Goal: Navigation & Orientation: Find specific page/section

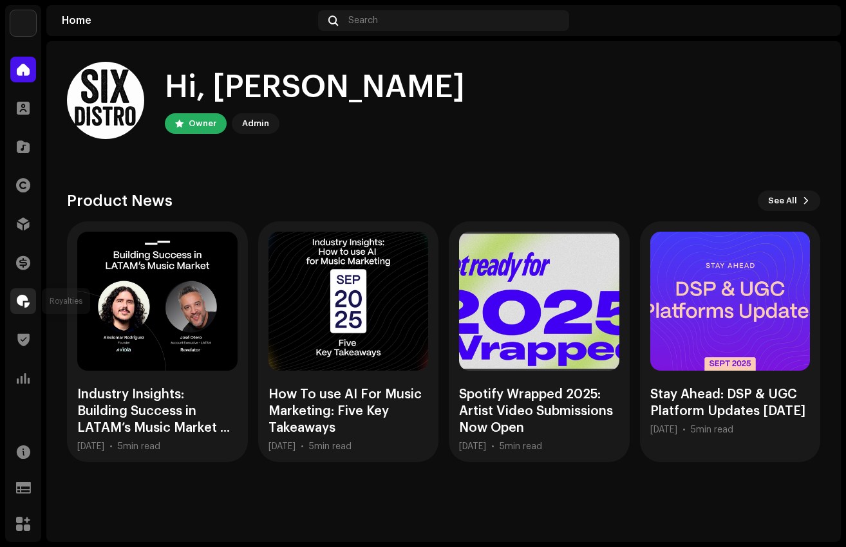
click at [26, 290] on div at bounding box center [23, 301] width 26 height 26
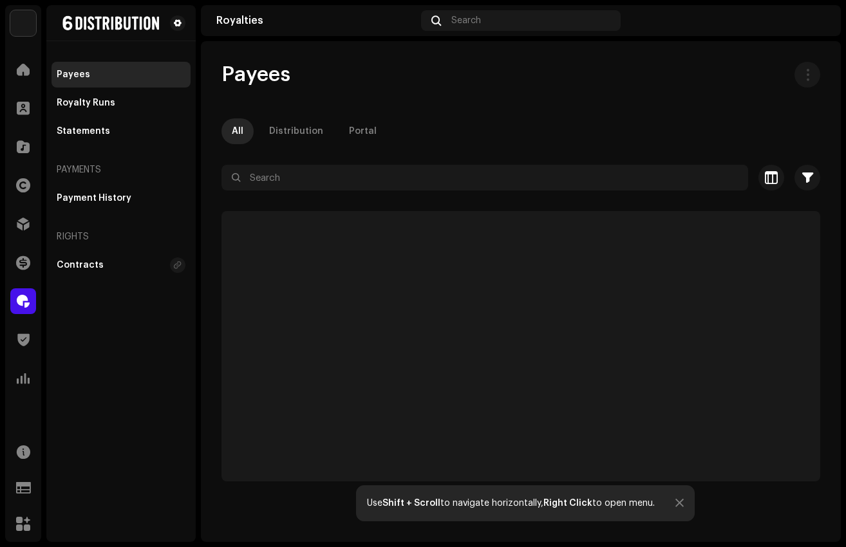
click at [8, 279] on div "Finance" at bounding box center [23, 263] width 36 height 36
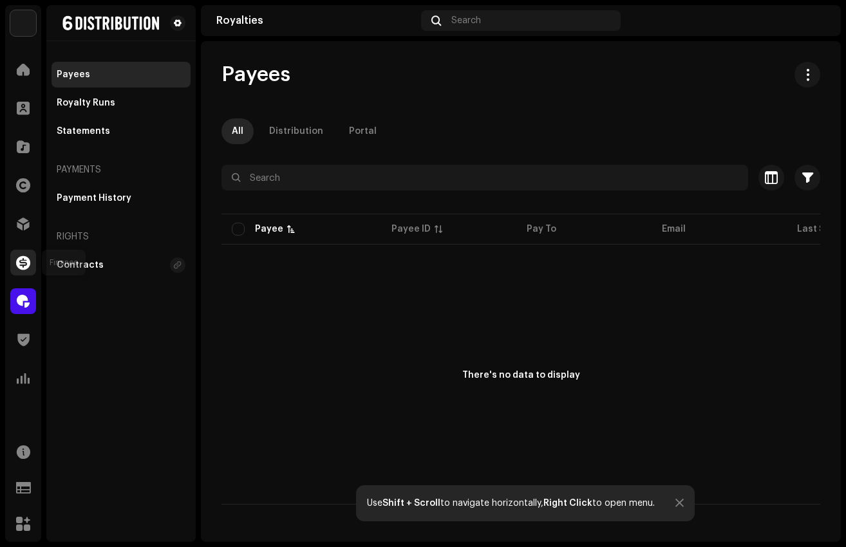
click at [21, 260] on span at bounding box center [23, 263] width 14 height 10
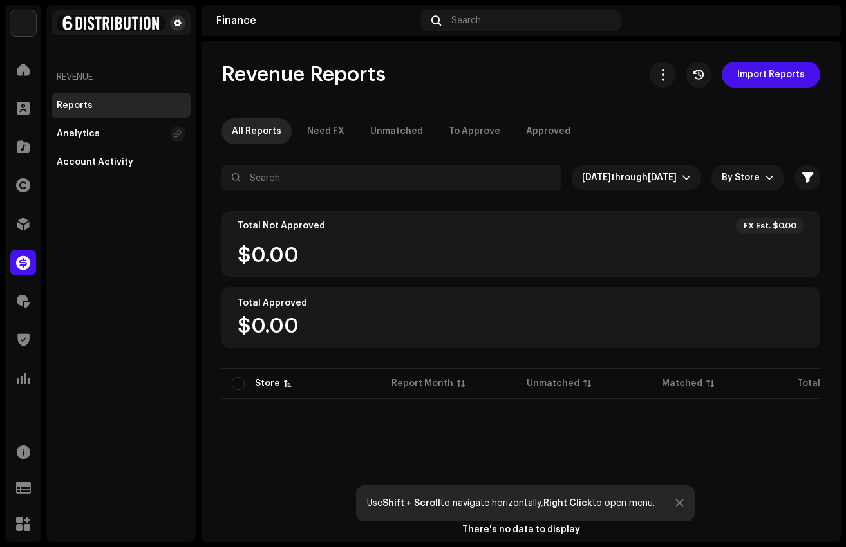
click at [182, 21] on button at bounding box center [177, 22] width 15 height 15
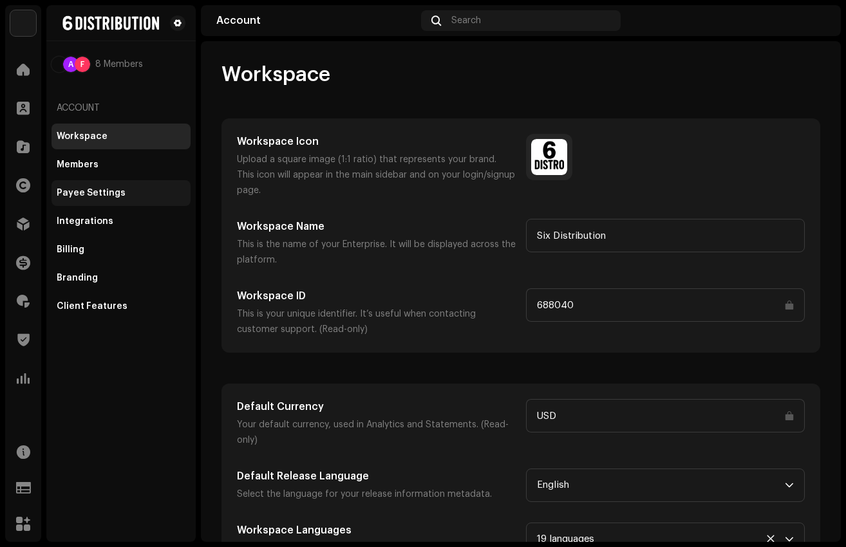
click at [95, 197] on div "Payee Settings" at bounding box center [91, 193] width 69 height 10
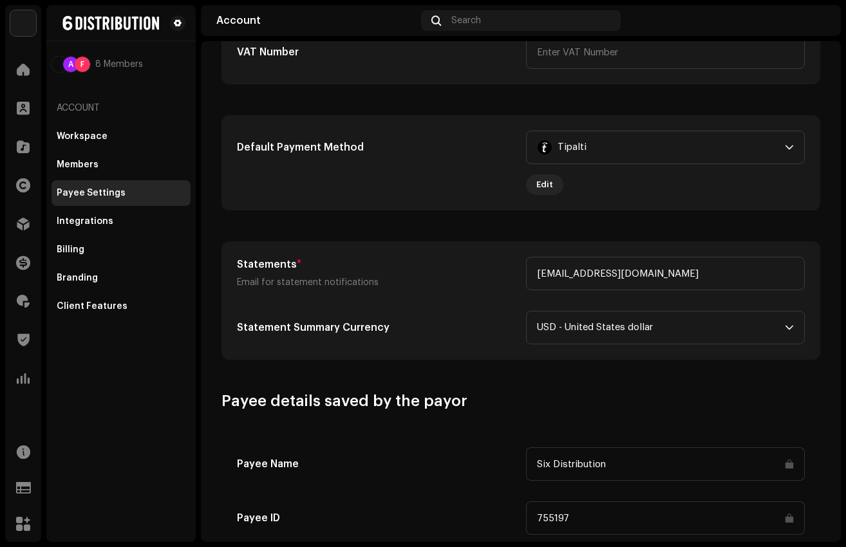
scroll to position [356, 0]
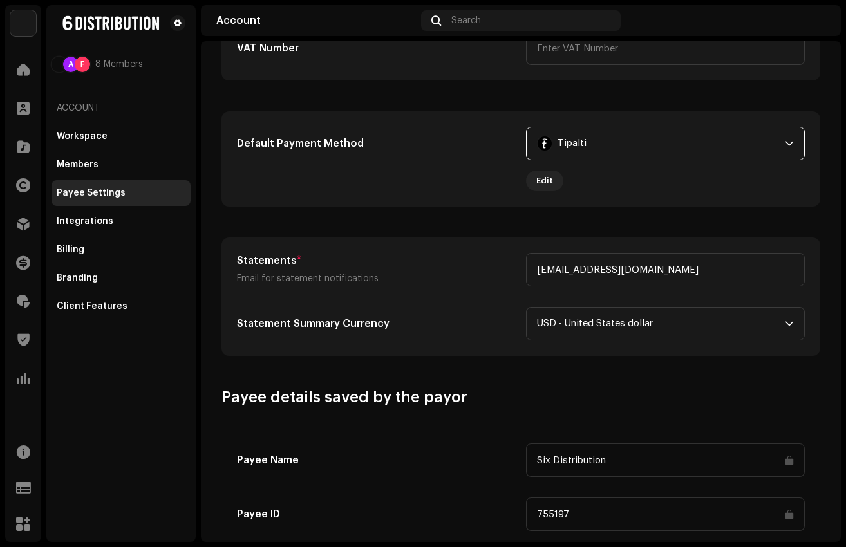
click at [576, 151] on span "Tipalti" at bounding box center [572, 143] width 29 height 32
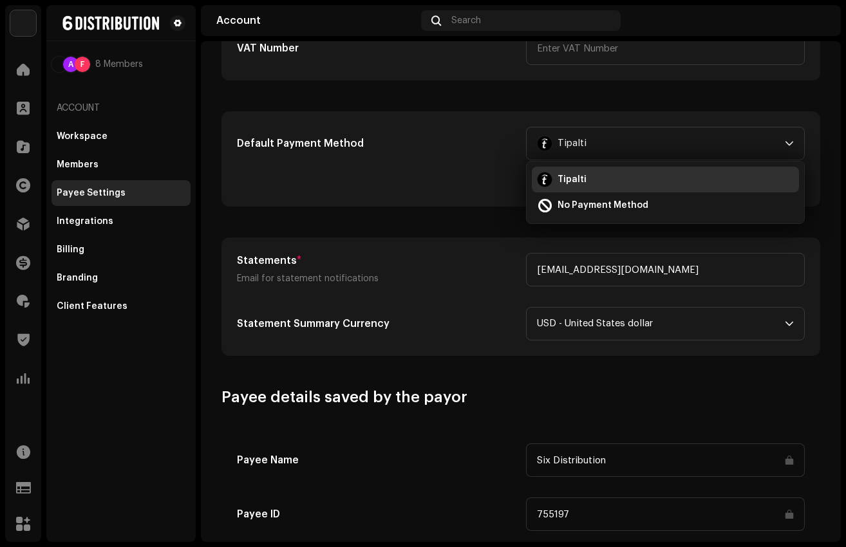
click at [484, 164] on re-m-form-label "Default Payment Method" at bounding box center [376, 159] width 279 height 64
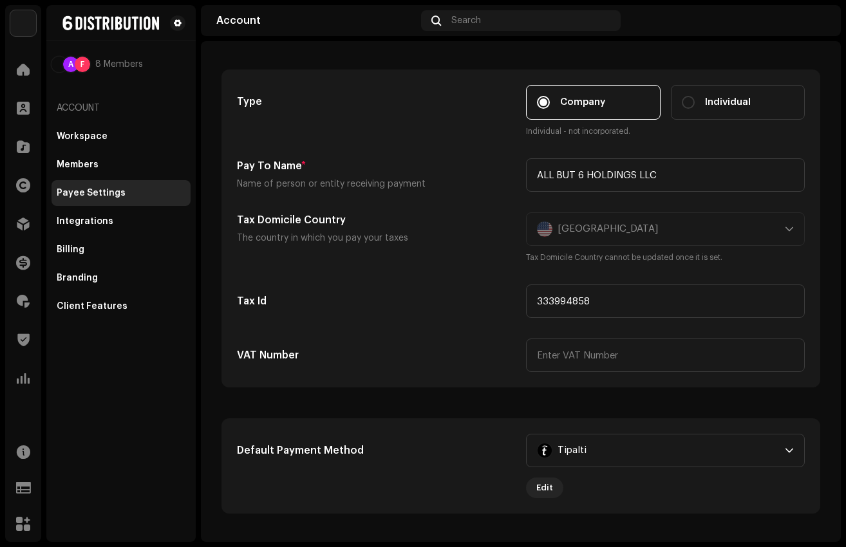
scroll to position [0, 0]
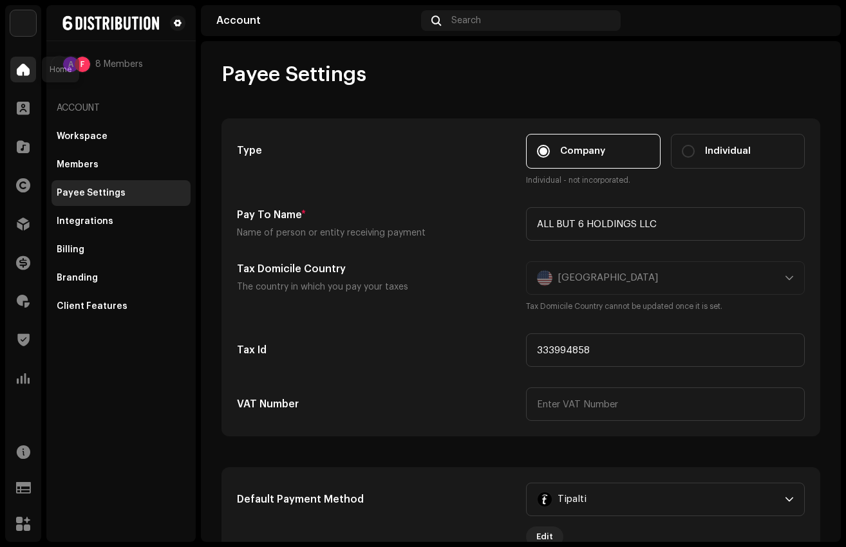
click at [28, 70] on span at bounding box center [23, 69] width 13 height 10
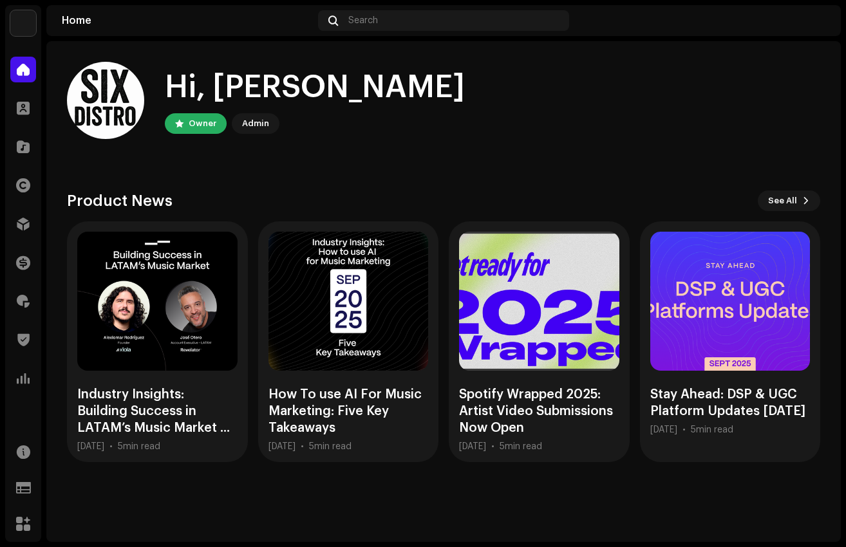
click at [255, 122] on div "Admin" at bounding box center [255, 123] width 27 height 15
click at [196, 87] on div "Hi, [PERSON_NAME]" at bounding box center [315, 87] width 300 height 41
click at [113, 111] on img at bounding box center [105, 100] width 77 height 77
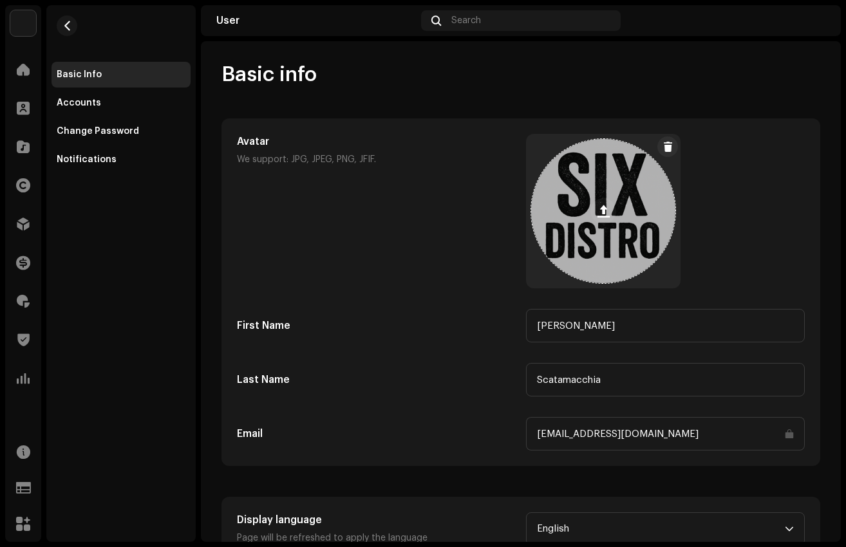
scroll to position [50, 0]
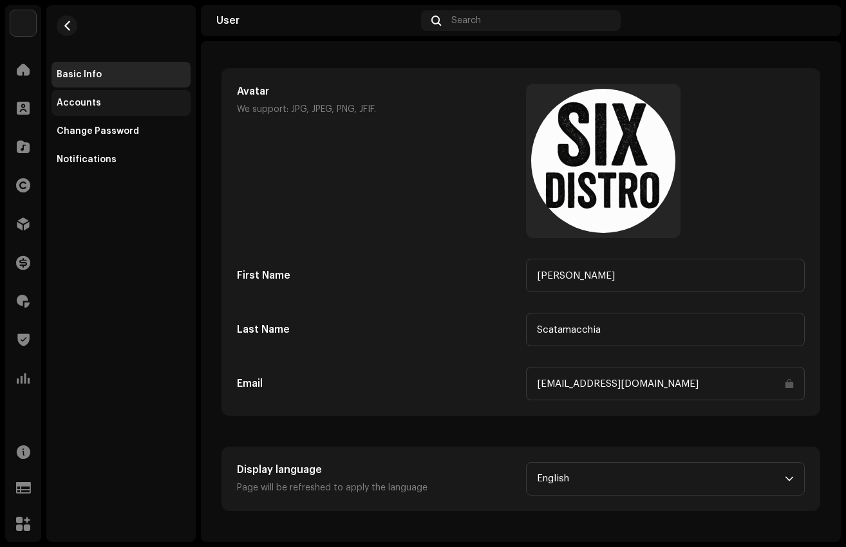
click at [90, 99] on div "Accounts" at bounding box center [79, 103] width 44 height 10
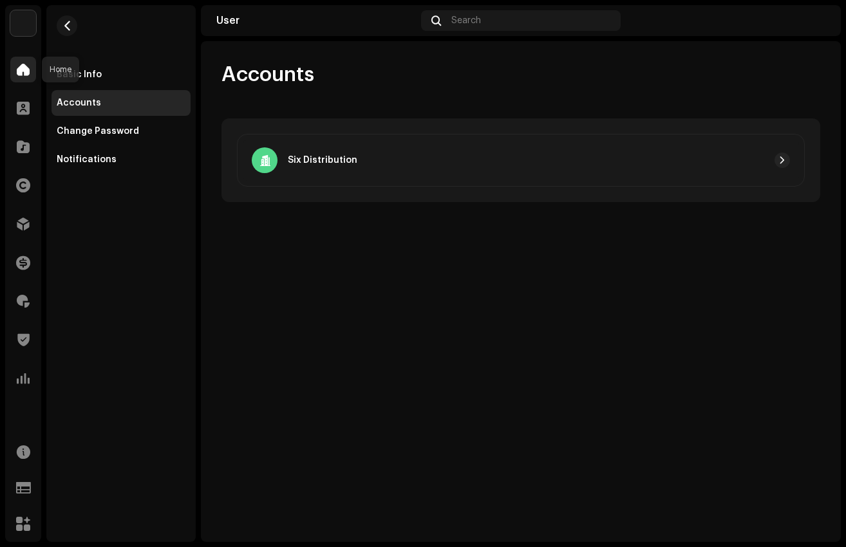
click at [24, 68] on span at bounding box center [23, 69] width 13 height 10
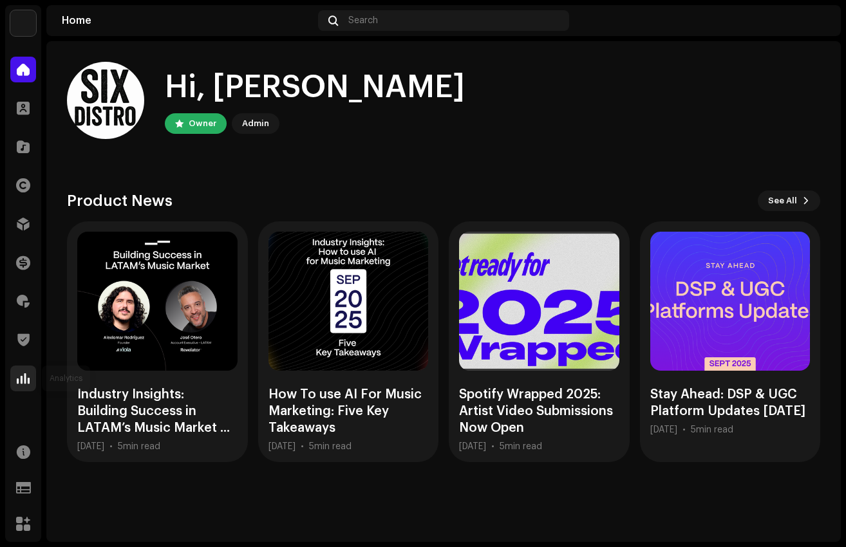
click at [23, 373] on span at bounding box center [23, 378] width 13 height 10
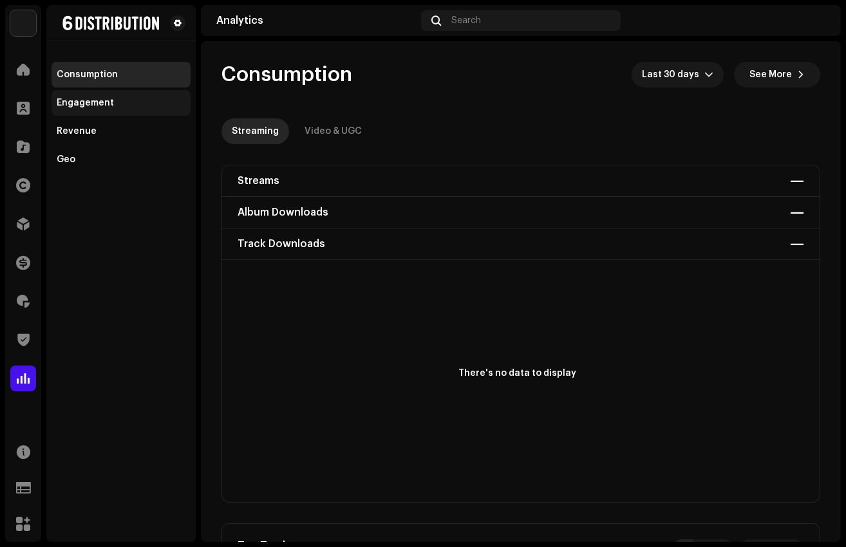
click at [127, 99] on div "Engagement" at bounding box center [121, 103] width 129 height 10
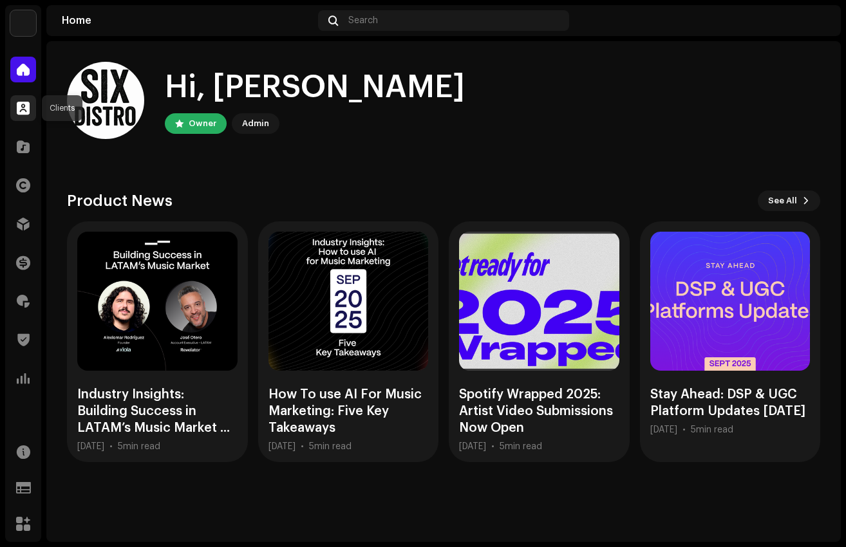
click at [24, 118] on div at bounding box center [23, 108] width 26 height 26
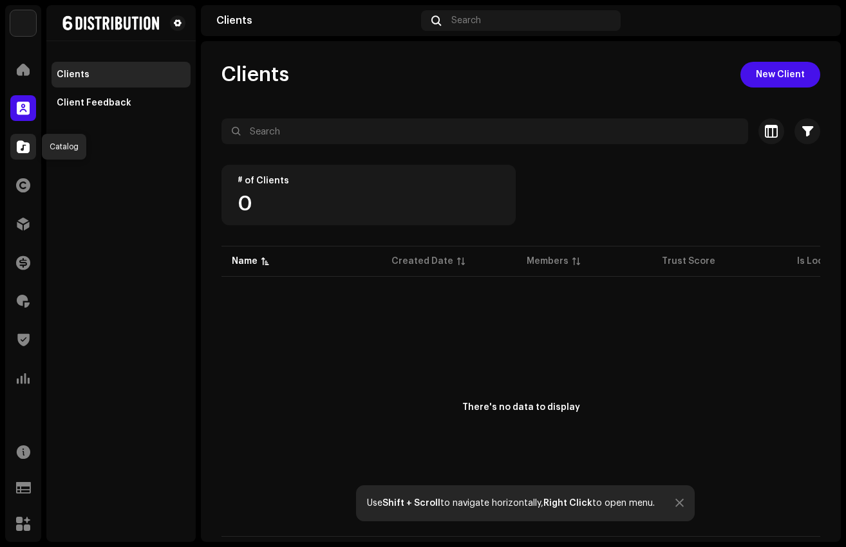
click at [18, 155] on div at bounding box center [23, 147] width 26 height 26
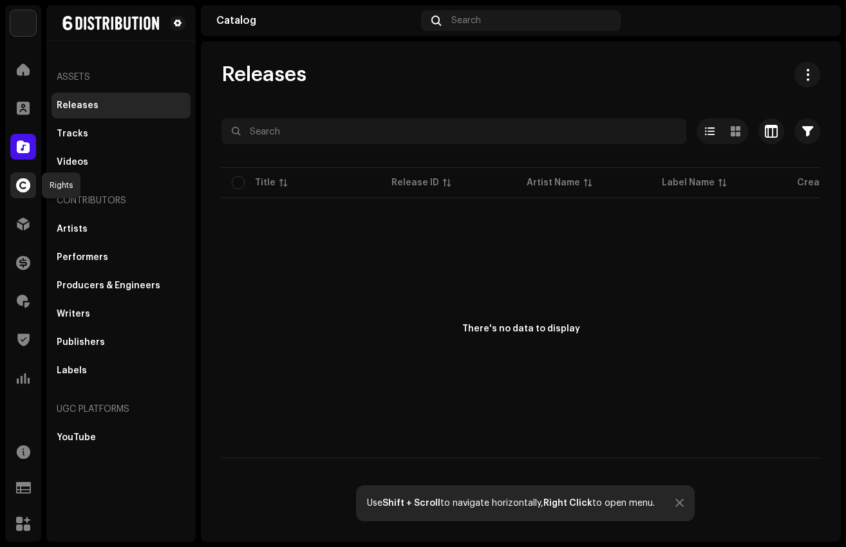
click at [13, 182] on div at bounding box center [23, 186] width 26 height 26
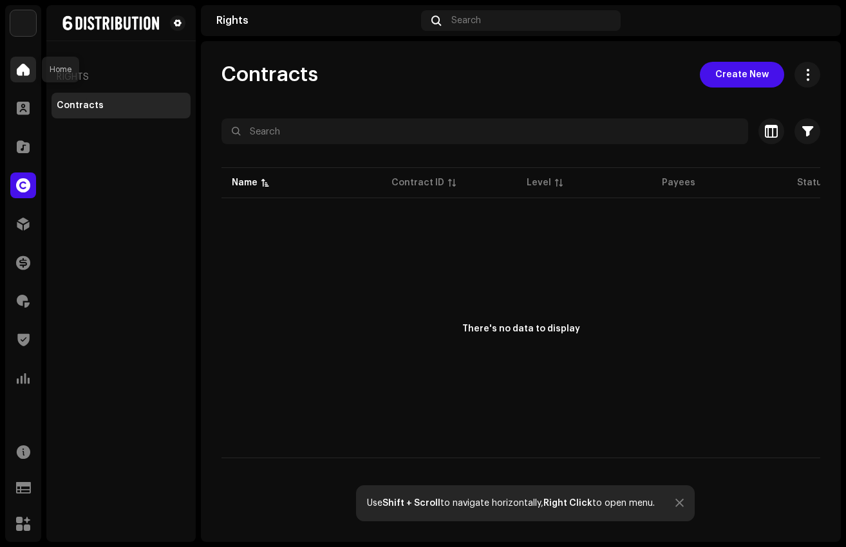
click at [23, 75] on span at bounding box center [23, 69] width 13 height 10
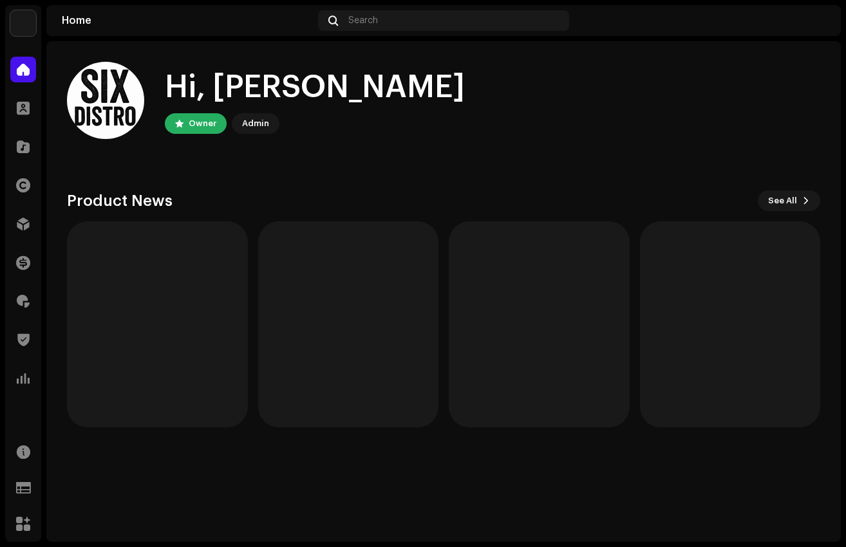
click at [23, 18] on img at bounding box center [23, 23] width 26 height 26
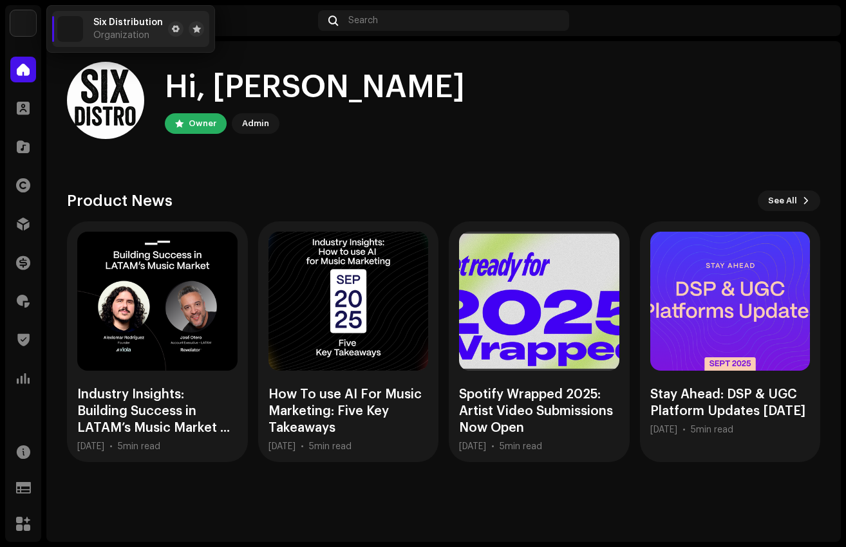
click at [253, 21] on div "Home" at bounding box center [187, 20] width 251 height 10
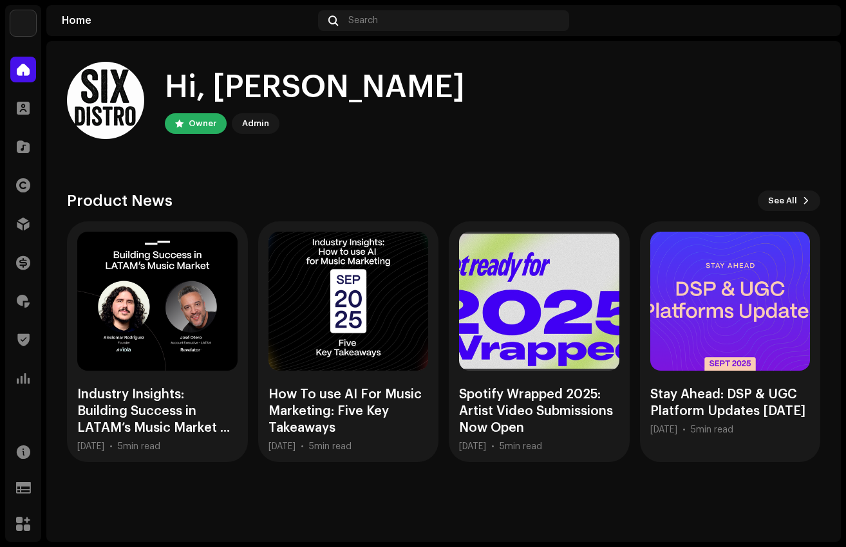
click at [84, 24] on div "Home" at bounding box center [187, 20] width 251 height 10
click at [26, 117] on div at bounding box center [23, 108] width 26 height 26
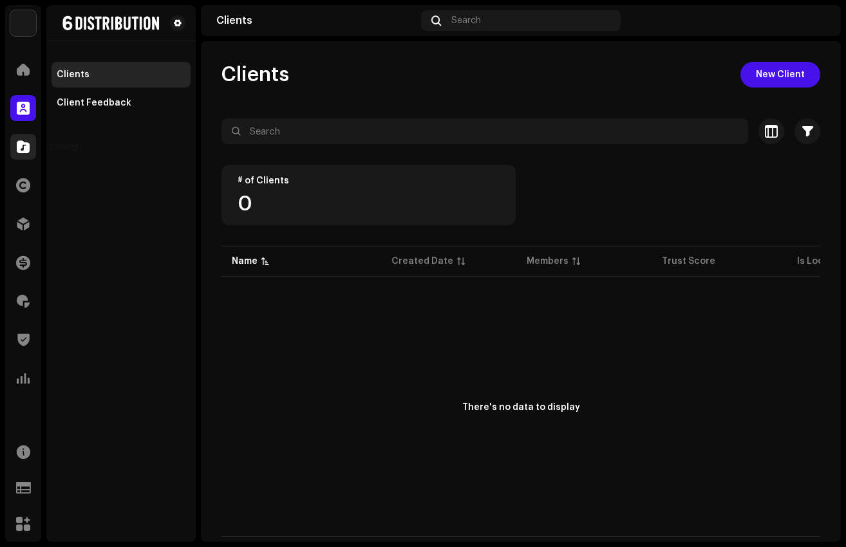
click at [19, 151] on span at bounding box center [23, 147] width 13 height 10
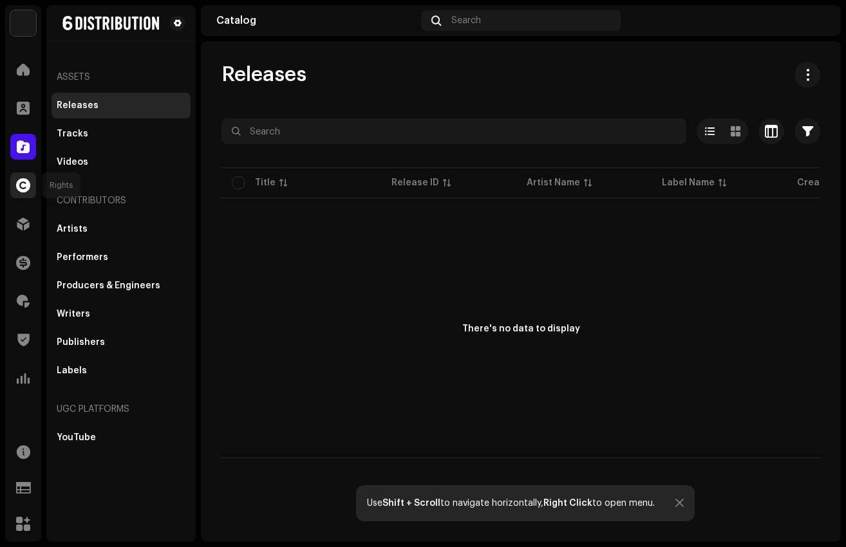
click at [18, 176] on div at bounding box center [23, 186] width 26 height 26
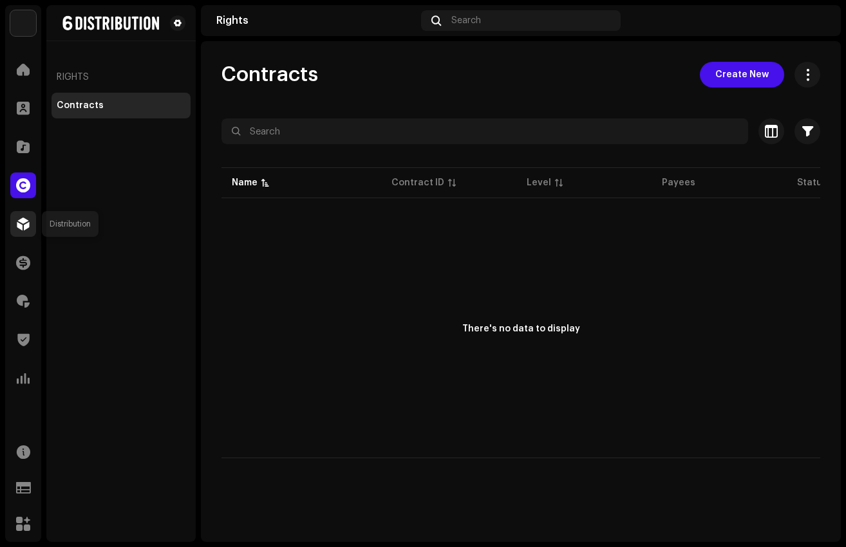
click at [15, 227] on div at bounding box center [23, 224] width 26 height 26
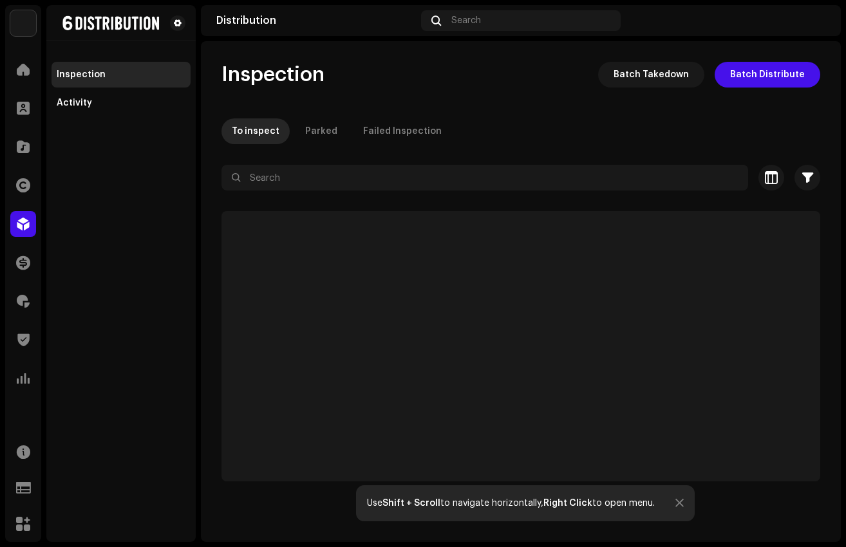
click at [26, 90] on div "Clients" at bounding box center [23, 108] width 36 height 36
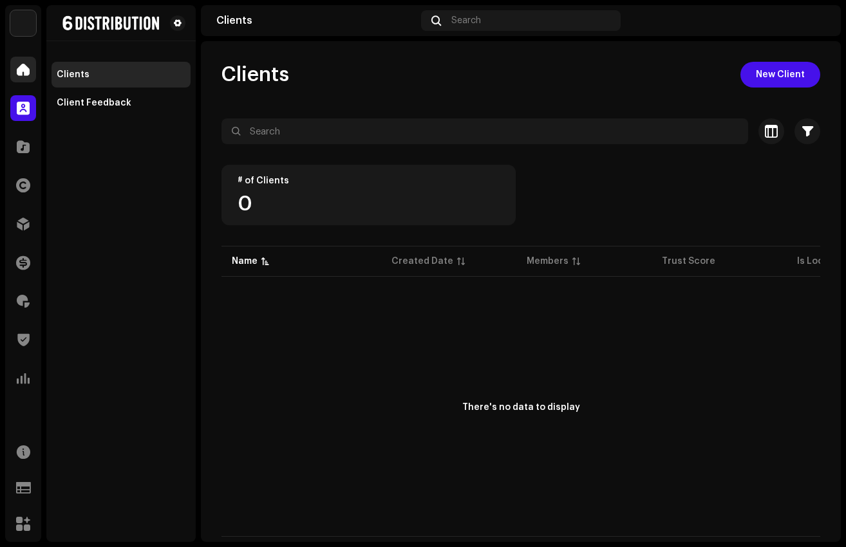
click at [26, 78] on div at bounding box center [23, 70] width 26 height 26
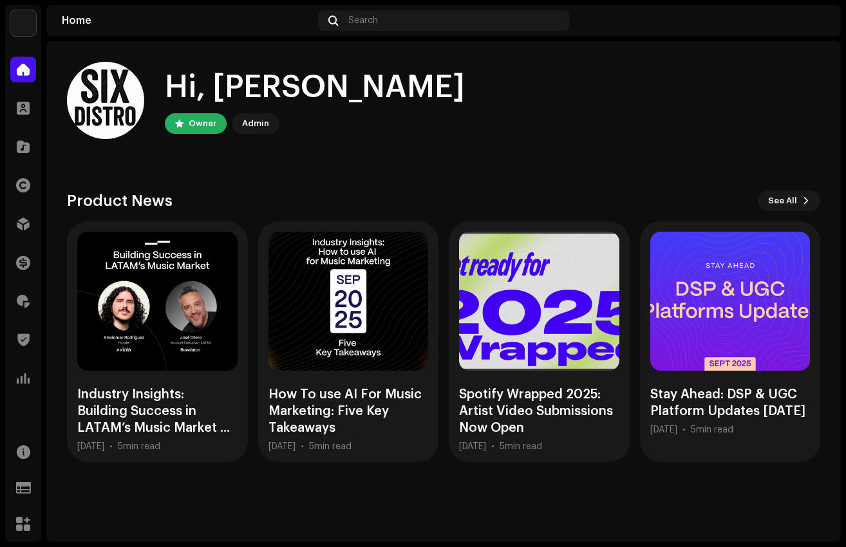
click at [23, 20] on img at bounding box center [23, 23] width 26 height 26
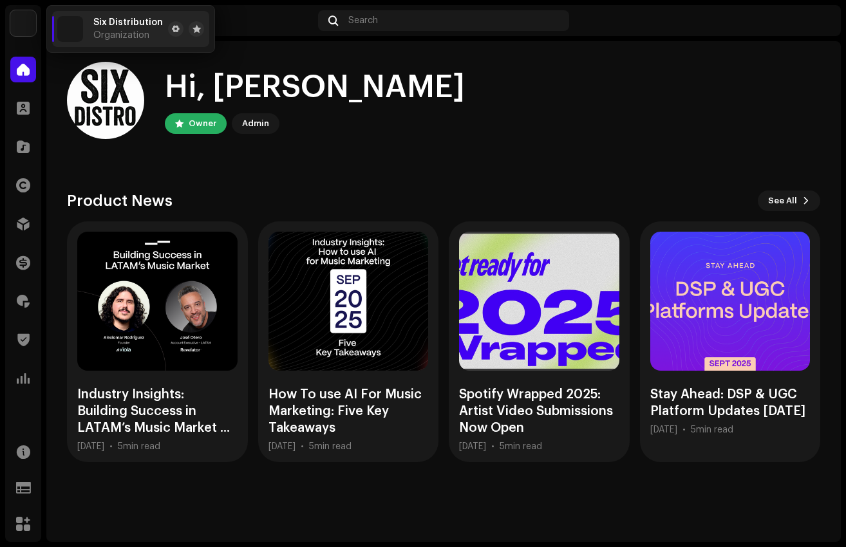
click at [435, 66] on div "Hi, [PERSON_NAME] Owner Admin" at bounding box center [443, 100] width 753 height 77
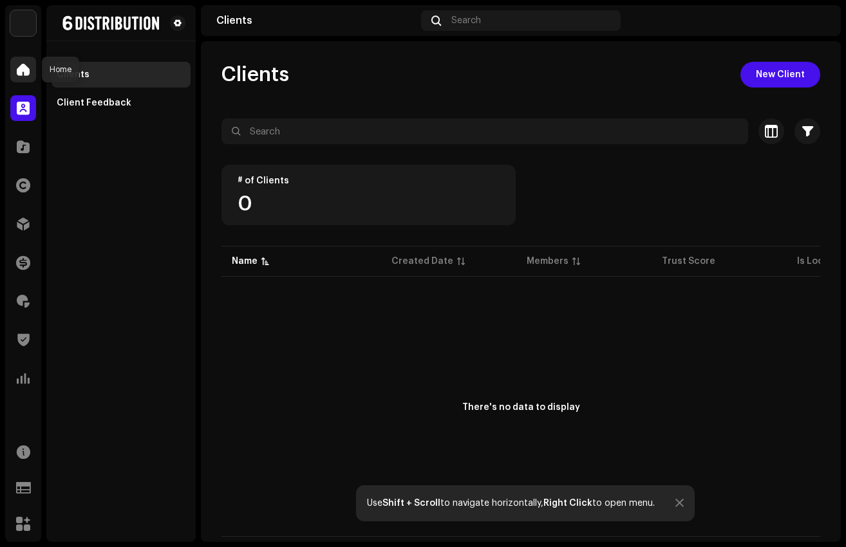
click at [25, 69] on span at bounding box center [23, 69] width 13 height 10
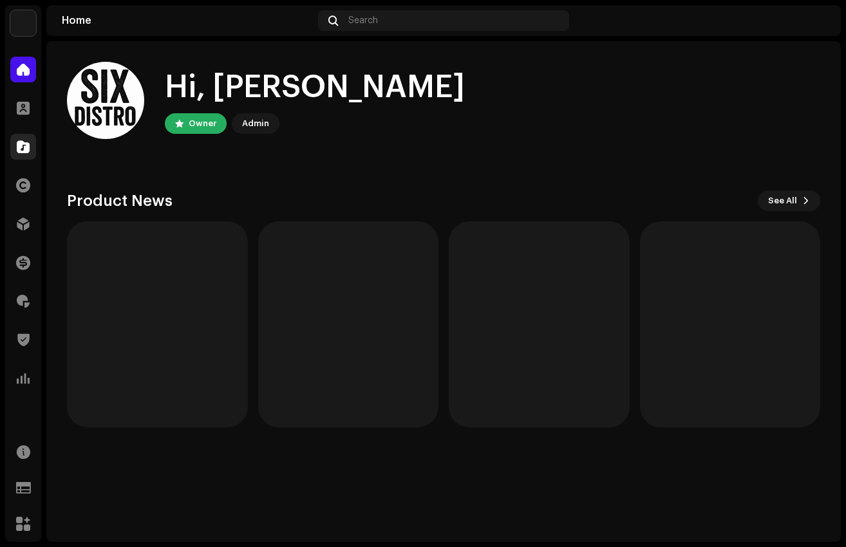
click at [22, 143] on span at bounding box center [23, 147] width 13 height 10
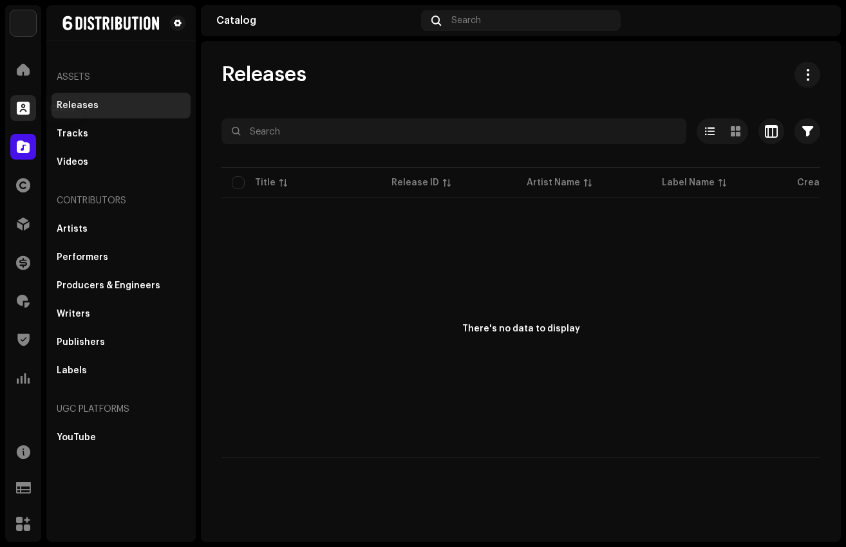
click at [22, 108] on span at bounding box center [23, 108] width 13 height 10
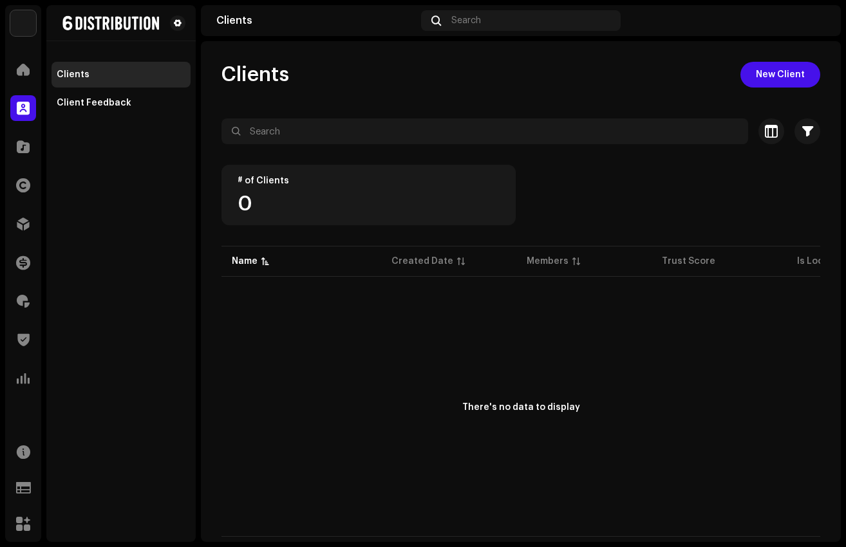
click at [21, 88] on div "Home Clients Catalog Rights Distribution Finance Royalties Trust & Safety Analy…" at bounding box center [23, 224] width 36 height 345
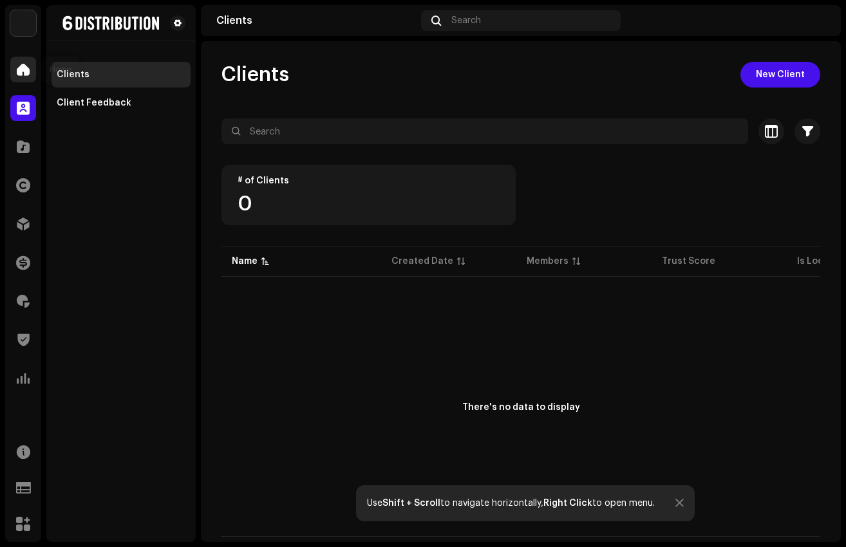
click at [20, 71] on span at bounding box center [23, 69] width 13 height 10
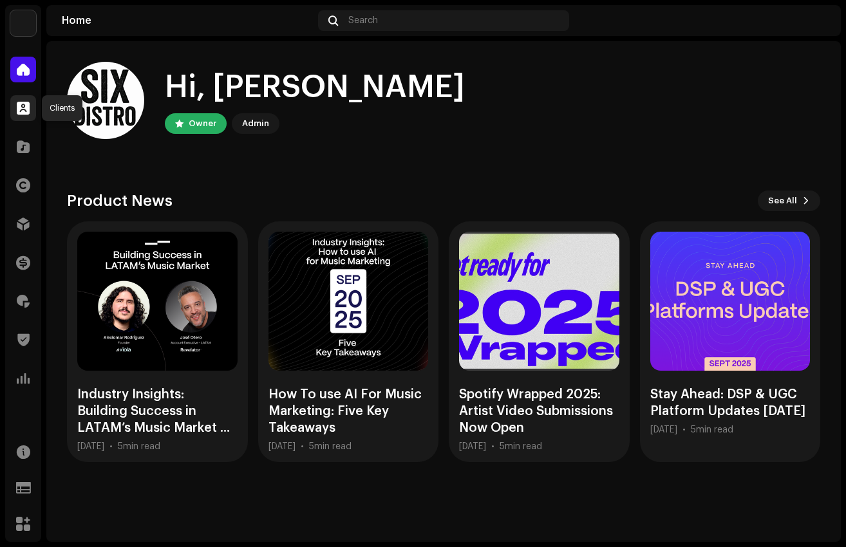
click at [22, 115] on div at bounding box center [23, 108] width 26 height 26
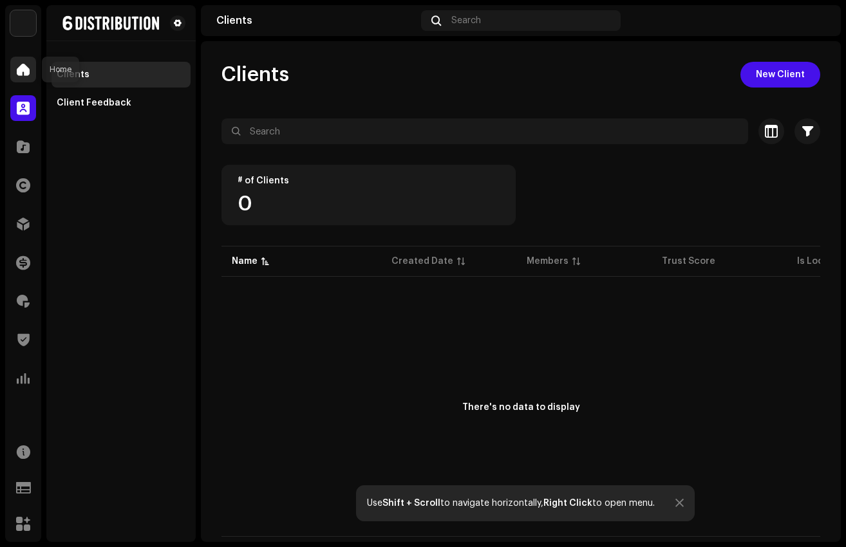
click at [19, 70] on span at bounding box center [23, 69] width 13 height 10
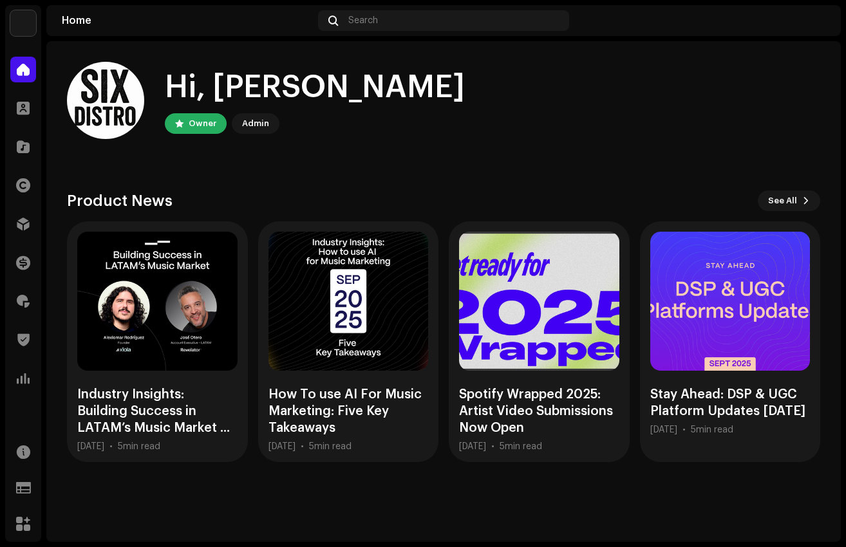
click at [23, 14] on img at bounding box center [23, 23] width 26 height 26
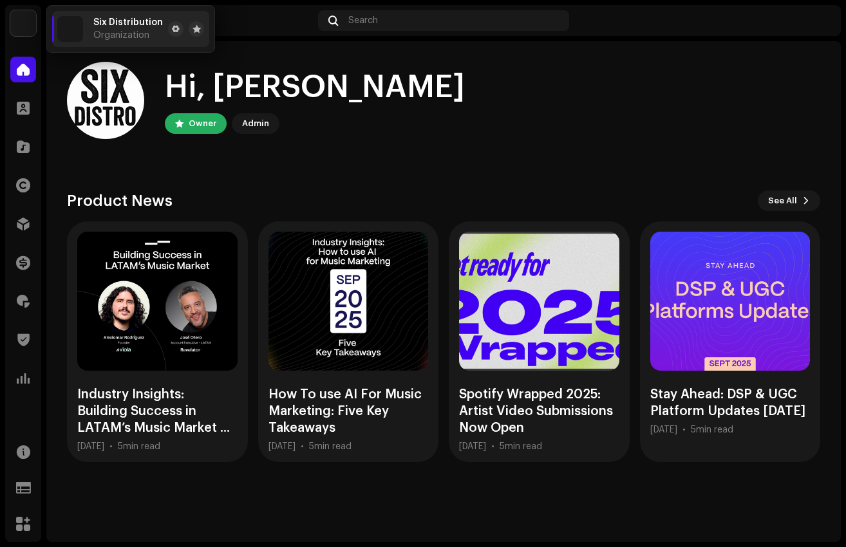
click at [377, 141] on home-user "Hi, [PERSON_NAME] Owner Admin" at bounding box center [443, 111] width 753 height 98
